Goal: Information Seeking & Learning: Check status

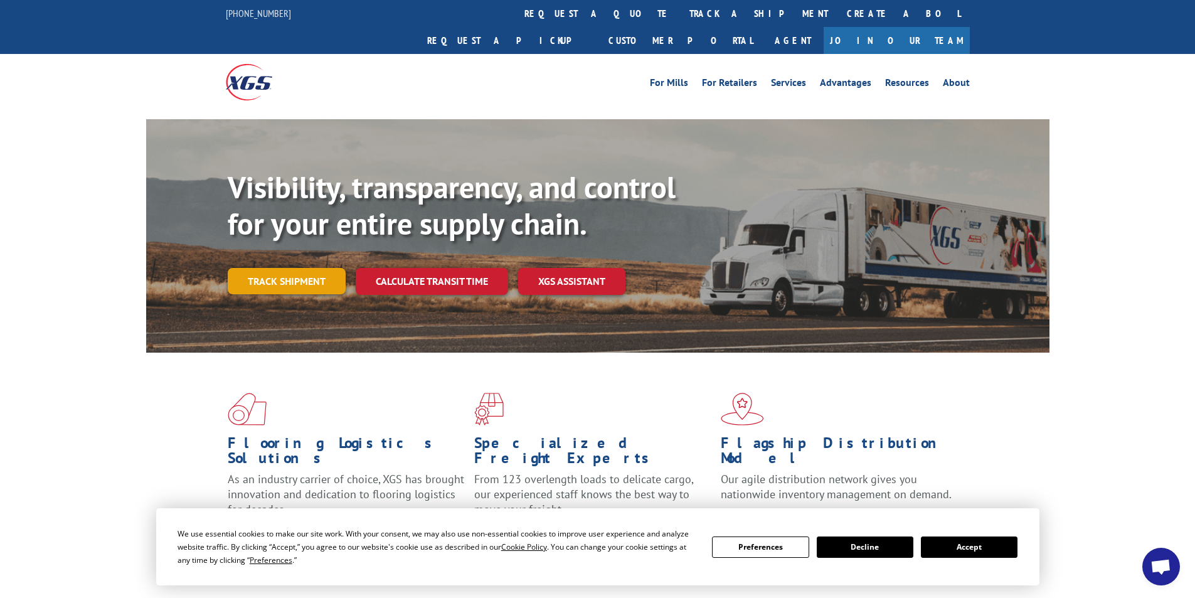
click at [285, 268] on link "Track shipment" at bounding box center [287, 281] width 118 height 26
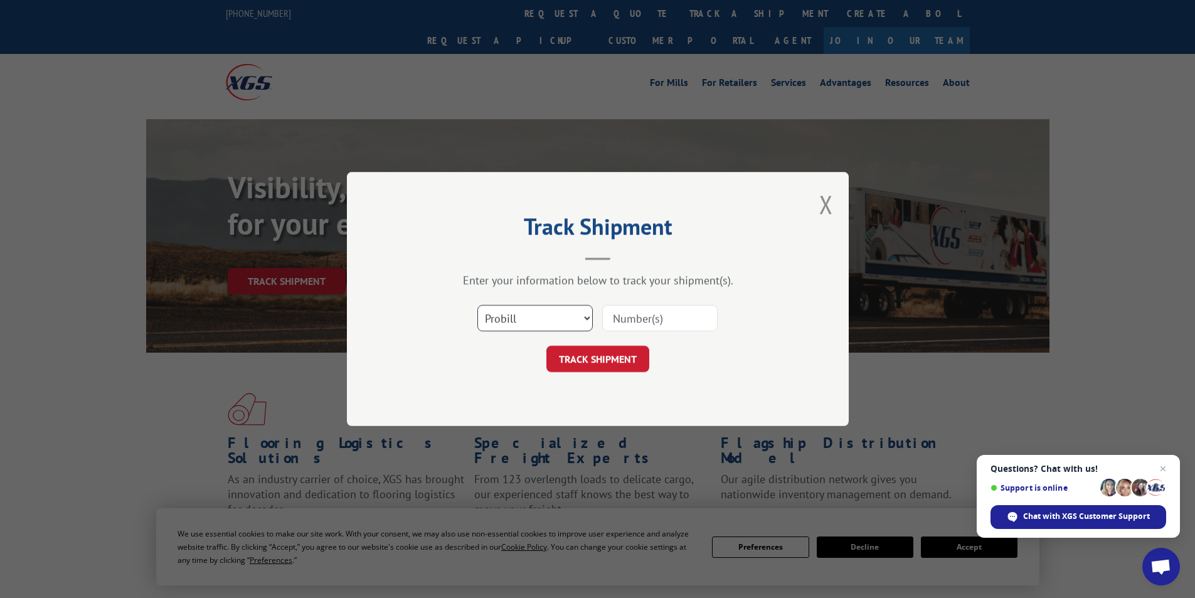
click at [588, 318] on select "Select category... Probill BOL PO" at bounding box center [534, 318] width 115 height 26
select select "bol"
click at [477, 305] on select "Select category... Probill BOL PO" at bounding box center [534, 318] width 115 height 26
click at [661, 321] on input at bounding box center [659, 318] width 115 height 26
type input "655850"
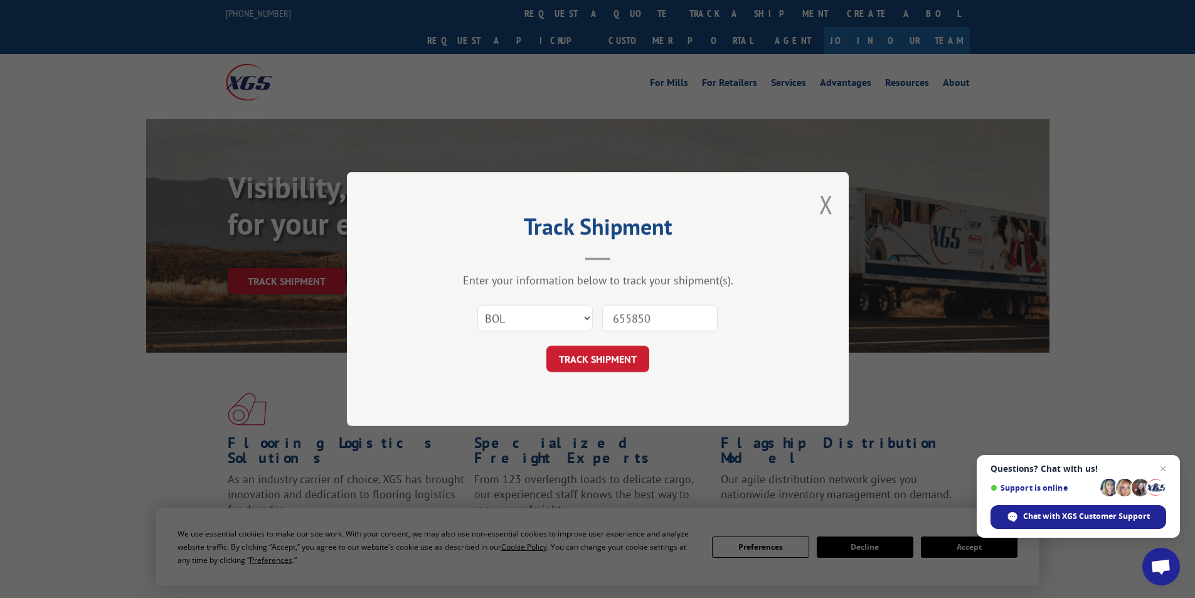
click button "TRACK SHIPMENT" at bounding box center [597, 359] width 103 height 26
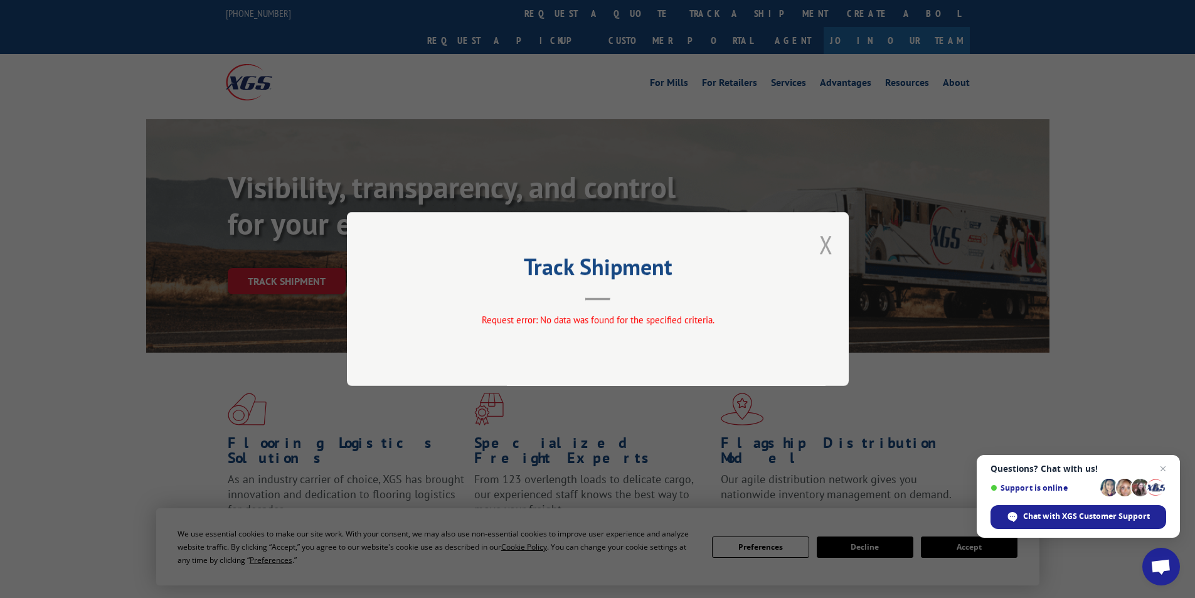
click at [824, 245] on button "Close modal" at bounding box center [826, 244] width 14 height 33
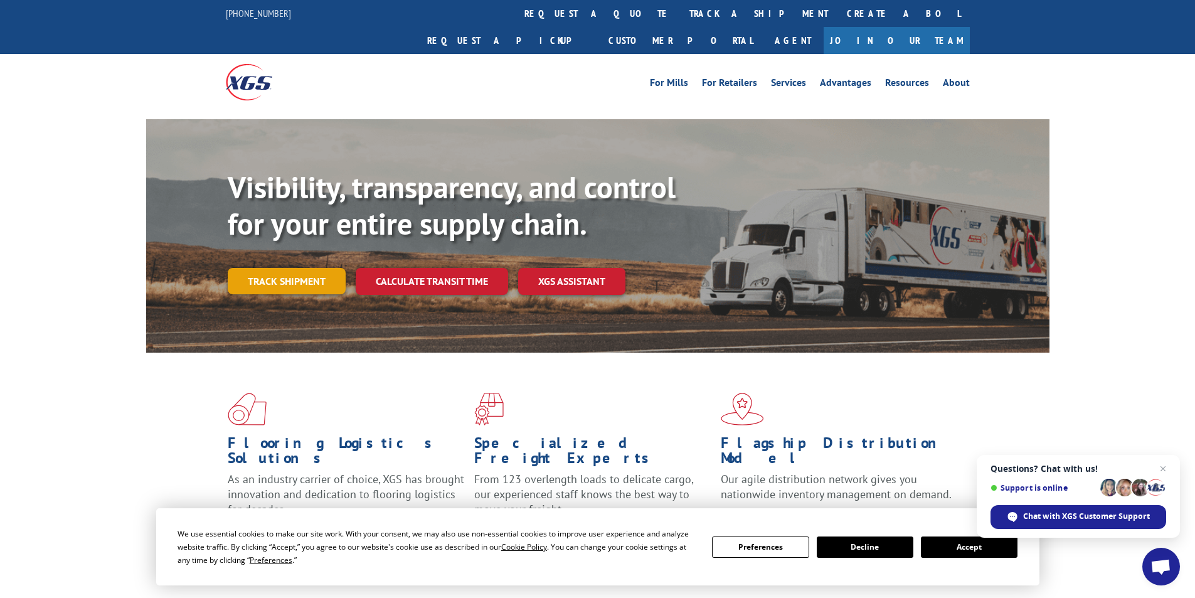
click at [266, 268] on link "Track shipment" at bounding box center [287, 281] width 118 height 26
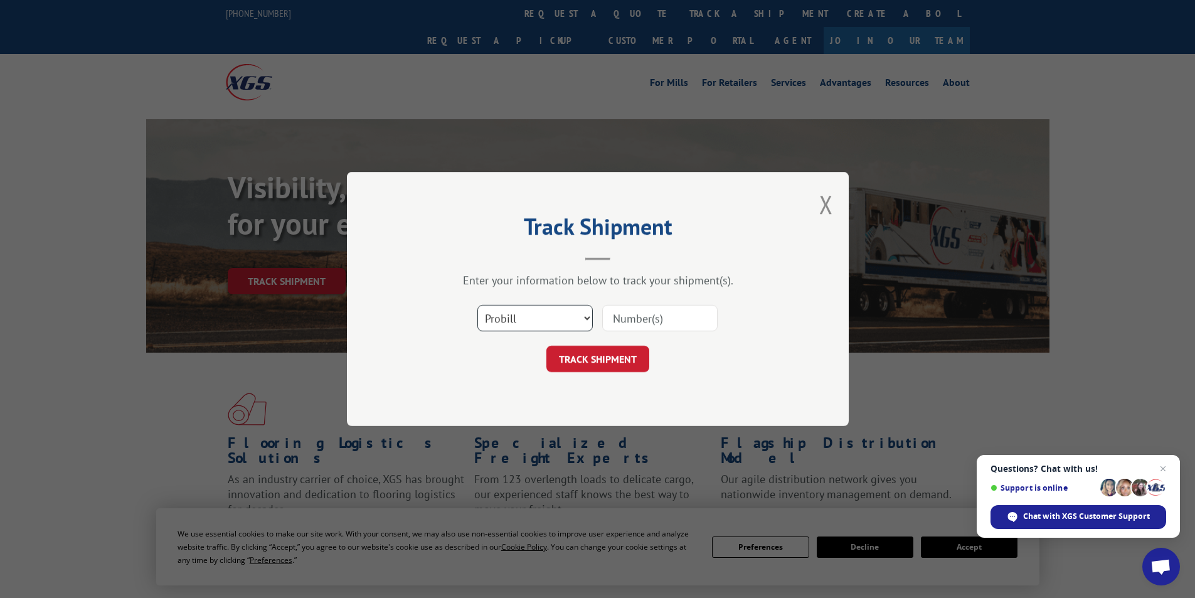
drag, startPoint x: 581, startPoint y: 317, endPoint x: 570, endPoint y: 331, distance: 17.3
click at [581, 319] on select "Select category... Probill BOL PO" at bounding box center [534, 318] width 115 height 26
select select "bol"
click at [477, 305] on select "Select category... Probill BOL PO" at bounding box center [534, 318] width 115 height 26
click at [643, 321] on input at bounding box center [659, 318] width 115 height 26
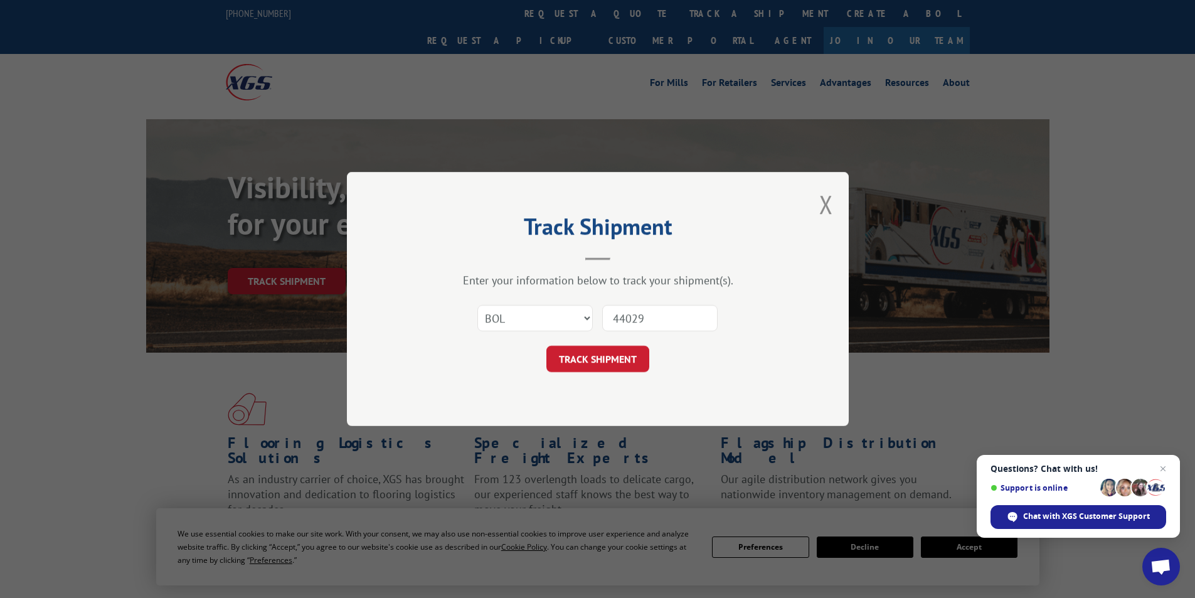
type input "440299"
click button "TRACK SHIPMENT" at bounding box center [597, 359] width 103 height 26
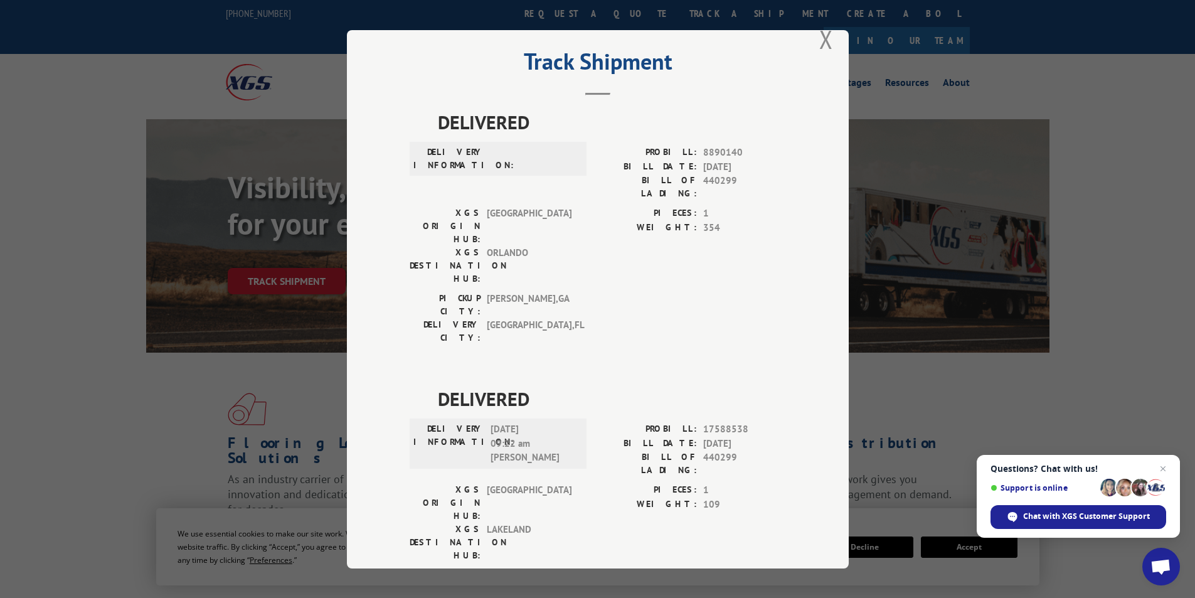
scroll to position [63, 0]
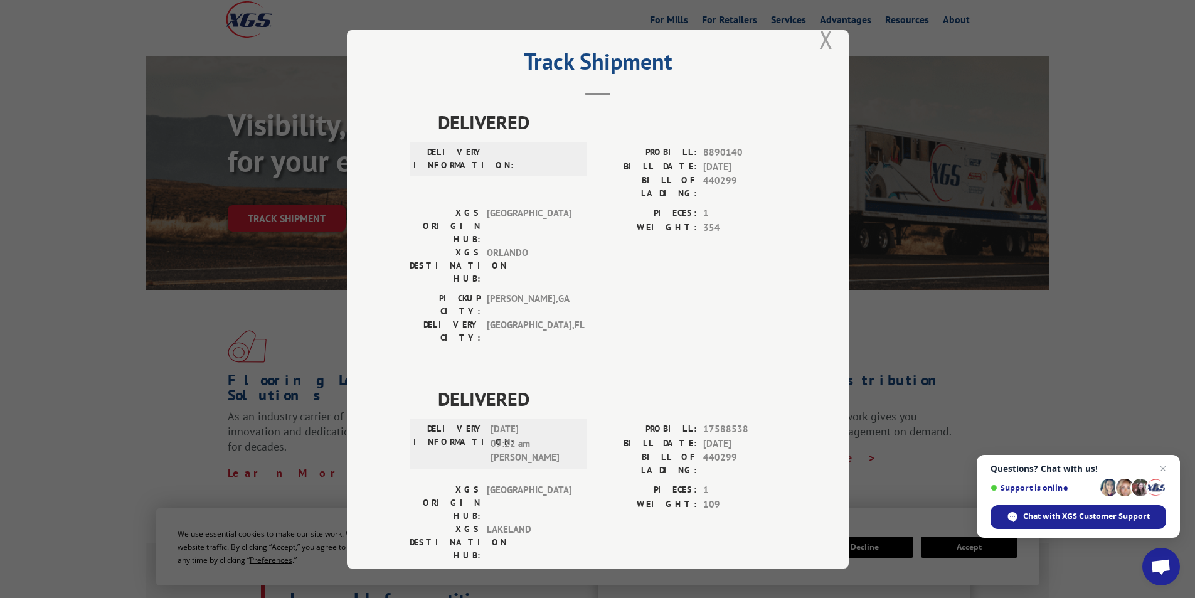
click at [821, 40] on button "Close modal" at bounding box center [826, 39] width 14 height 33
